Goal: Task Accomplishment & Management: Manage account settings

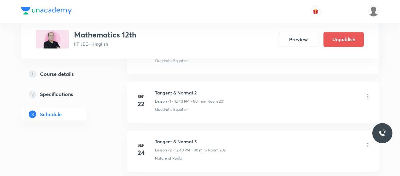
scroll to position [4069, 0]
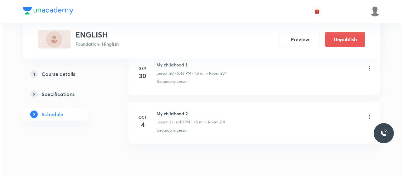
scroll to position [1367, 0]
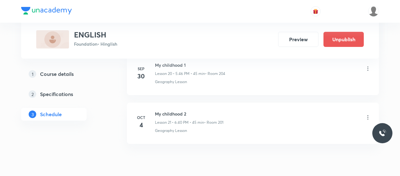
click at [368, 114] on icon at bounding box center [368, 117] width 6 height 6
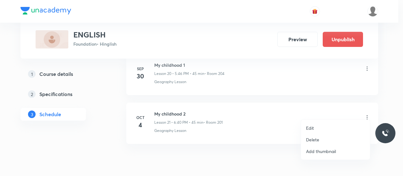
click at [310, 125] on p "Edit" at bounding box center [310, 128] width 8 height 7
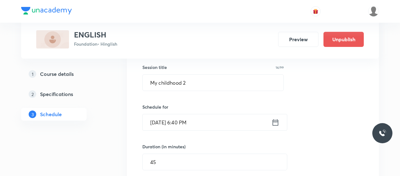
scroll to position [1081, 0]
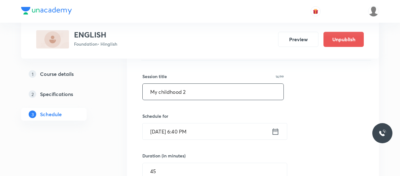
click at [165, 89] on input "My childhood 2" at bounding box center [213, 92] width 141 height 16
paste input "No Men Are Foreign (poem)"
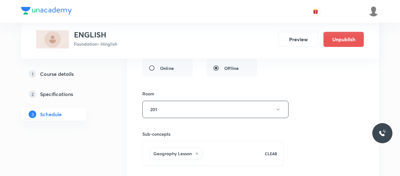
scroll to position [1341, 0]
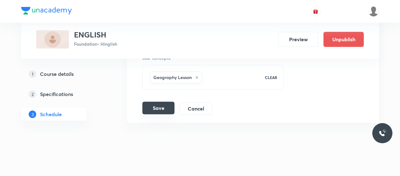
type input "No Men Are Foreign (poem) 1"
click at [163, 104] on button "Save" at bounding box center [158, 108] width 32 height 13
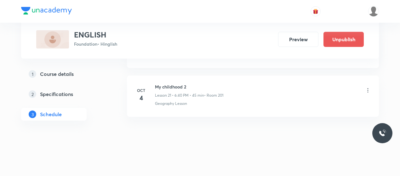
scroll to position [1060, 0]
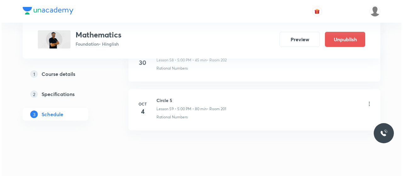
scroll to position [3194, 0]
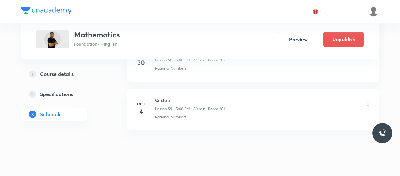
click at [368, 101] on icon at bounding box center [368, 104] width 6 height 6
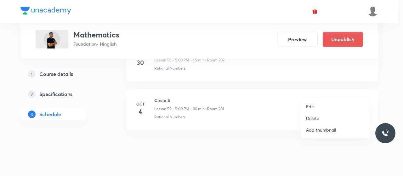
click at [311, 103] on p "Edit" at bounding box center [310, 106] width 8 height 7
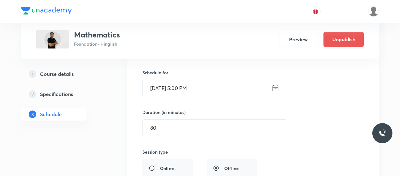
scroll to position [2978, 0]
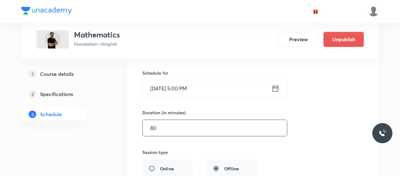
click at [191, 120] on input "80" at bounding box center [215, 128] width 144 height 16
type input "8"
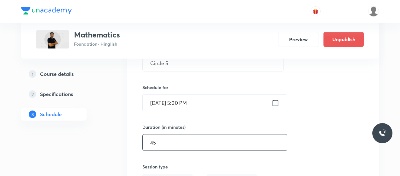
scroll to position [2960, 0]
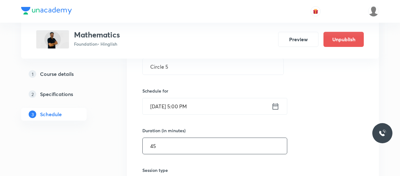
type input "45"
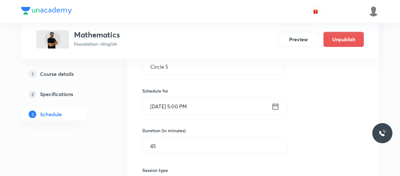
click at [183, 98] on input "Oct 4, 2025, 5:00 PM" at bounding box center [207, 106] width 129 height 16
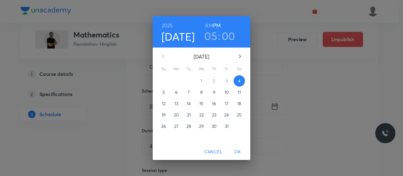
click at [322, 113] on div "2025 Oct 4 05 : 00 AM PM October 2025 Su Mo Tu We Th Fr Sa 28 29 30 1 2 3 4 5 6…" at bounding box center [201, 88] width 403 height 176
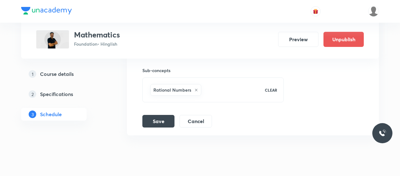
scroll to position [3147, 0]
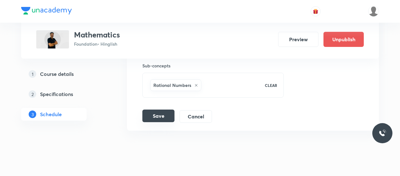
click at [159, 110] on button "Save" at bounding box center [158, 116] width 32 height 13
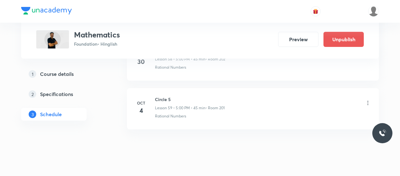
click at [368, 100] on icon at bounding box center [368, 103] width 6 height 6
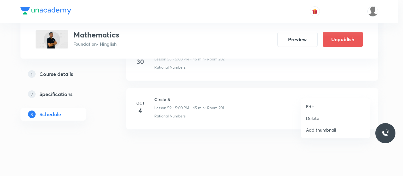
click at [319, 117] on p "Delete" at bounding box center [312, 118] width 13 height 7
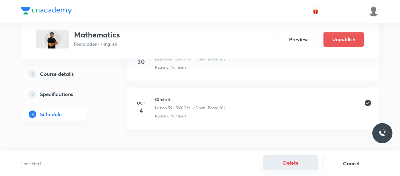
click at [300, 168] on button "Delete" at bounding box center [290, 162] width 55 height 15
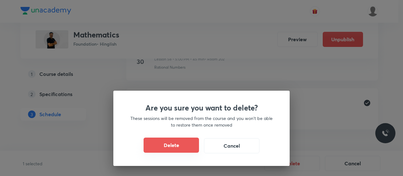
click at [182, 145] on button "Delete" at bounding box center [171, 145] width 55 height 15
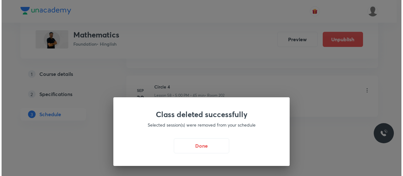
scroll to position [2858, 0]
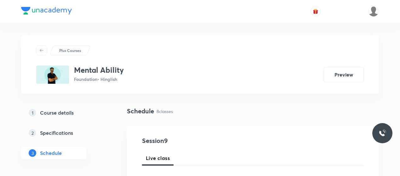
scroll to position [35, 0]
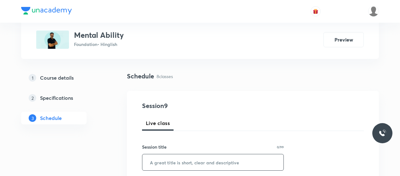
click at [195, 158] on input "text" at bounding box center [212, 162] width 141 height 16
click at [162, 162] on input "Logocal" at bounding box center [212, 162] width 141 height 16
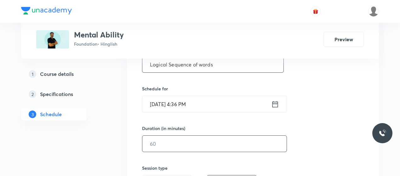
scroll to position [133, 0]
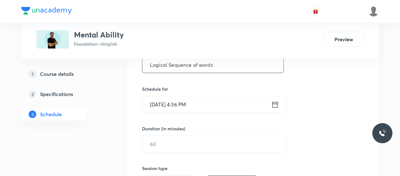
type input "Logical Sequence of words"
click at [182, 104] on input "Oct 4, 2025, 4:36 PM" at bounding box center [206, 104] width 129 height 16
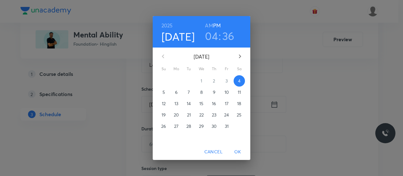
click at [213, 39] on h3 "04" at bounding box center [211, 35] width 13 height 13
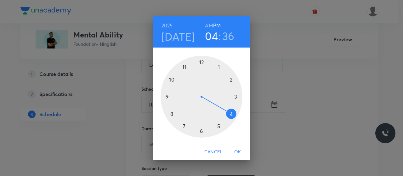
click at [218, 127] on div at bounding box center [202, 97] width 82 height 82
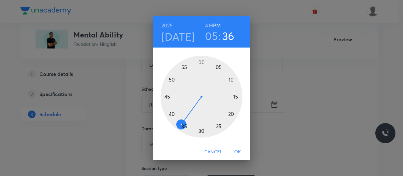
click at [202, 62] on div at bounding box center [202, 97] width 82 height 82
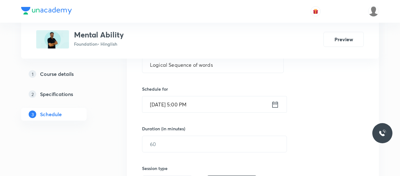
scroll to position [156, 0]
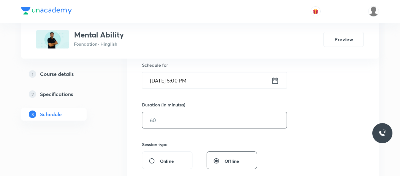
click at [193, 116] on input "text" at bounding box center [214, 120] width 144 height 16
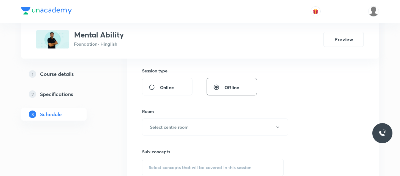
scroll to position [233, 0]
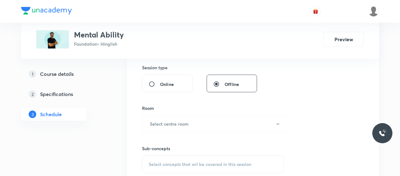
type input "45"
click at [193, 116] on button "Select centre room" at bounding box center [215, 123] width 146 height 17
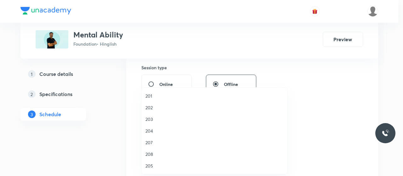
click at [151, 108] on span "202" at bounding box center [214, 107] width 138 height 7
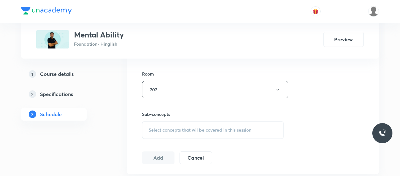
scroll to position [270, 0]
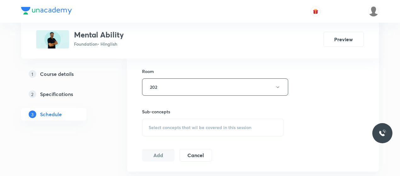
click at [205, 119] on div "Select concepts that wil be covered in this session" at bounding box center [213, 128] width 142 height 18
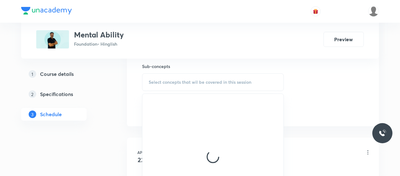
scroll to position [316, 0]
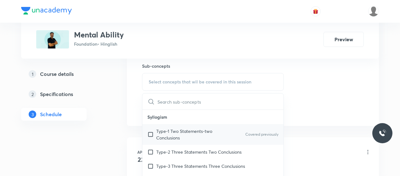
click at [199, 131] on p "Type-1 Two Statements-two Conclusions" at bounding box center [188, 134] width 64 height 13
checkbox input "true"
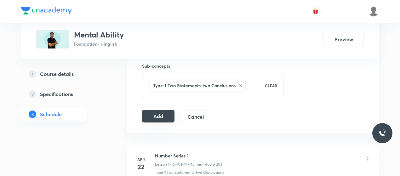
click at [150, 115] on button "Add" at bounding box center [158, 116] width 32 height 13
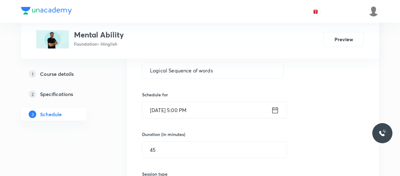
scroll to position [128, 0]
